Goal: Find specific page/section: Find specific page/section

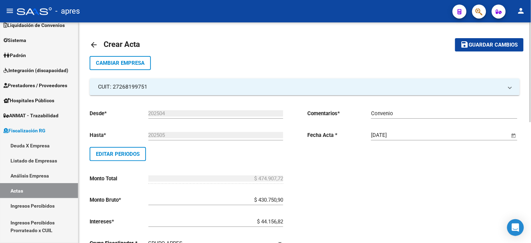
click at [93, 44] on mat-icon "arrow_back" at bounding box center [94, 45] width 8 height 8
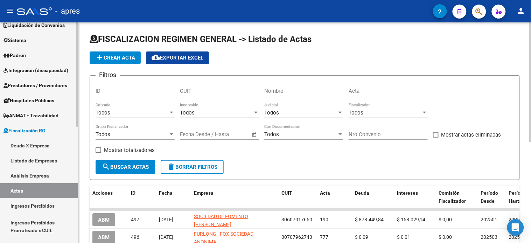
click at [29, 146] on link "Deuda X Empresa" at bounding box center [39, 145] width 78 height 15
